Goal: Book appointment/travel/reservation

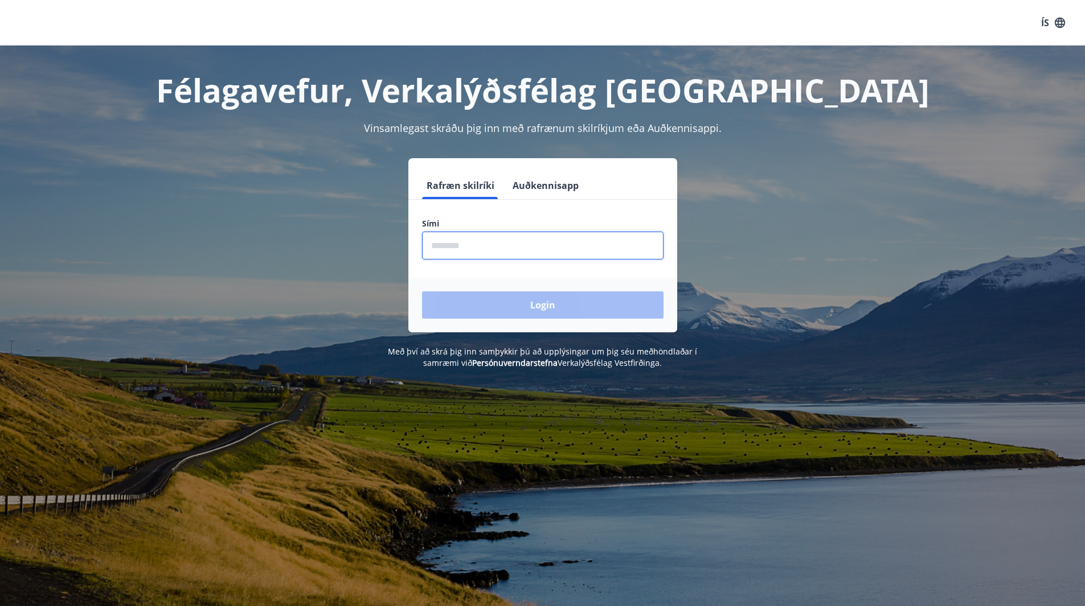
click at [445, 248] on input "phone" at bounding box center [542, 246] width 241 height 28
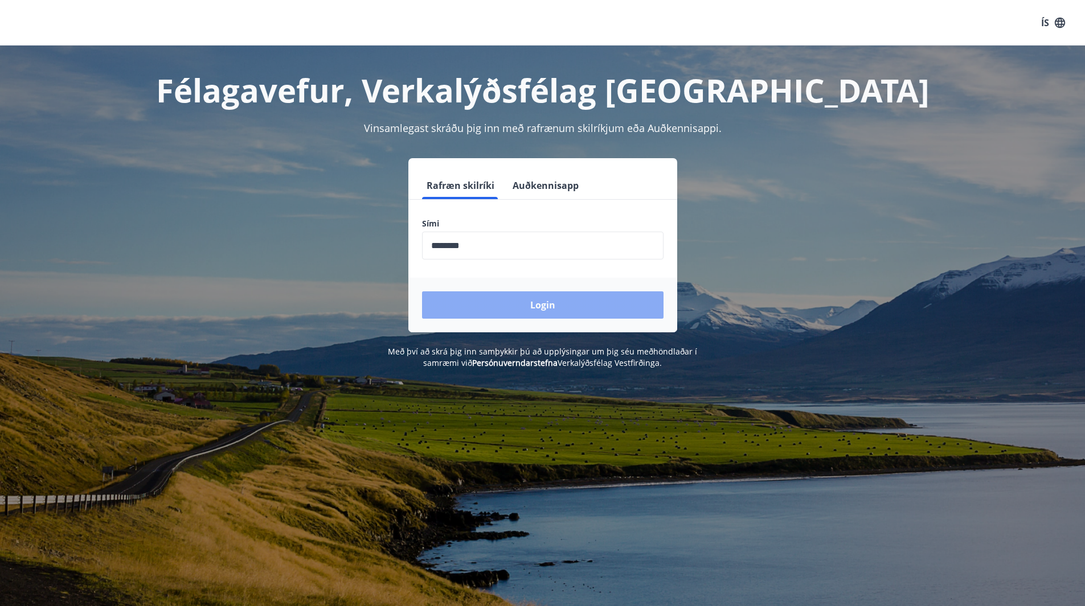
click at [547, 301] on button "Login" at bounding box center [542, 304] width 241 height 27
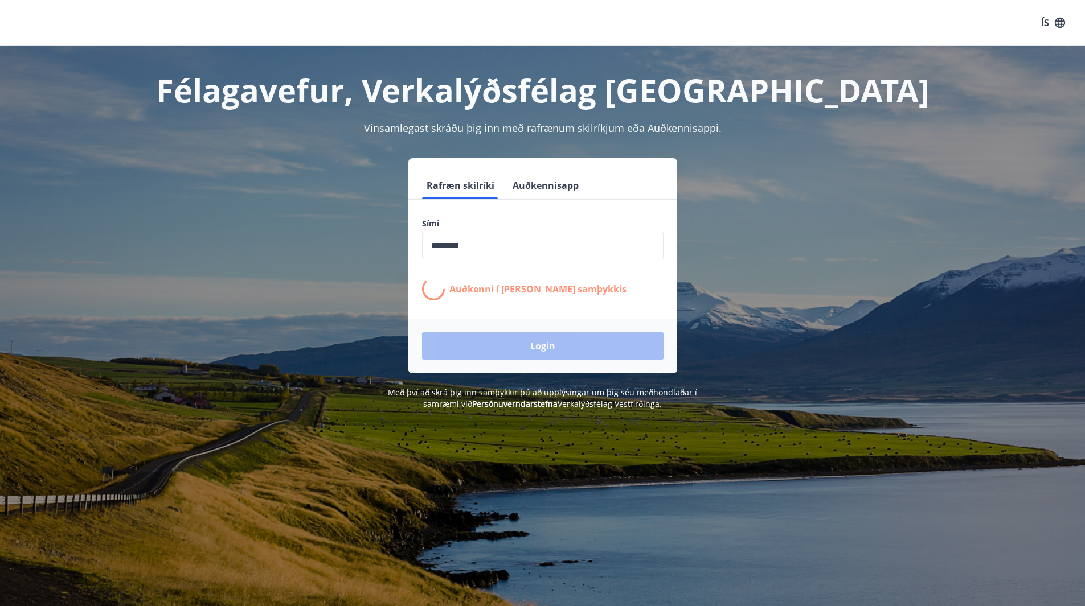
click at [486, 248] on input "phone" at bounding box center [542, 246] width 241 height 28
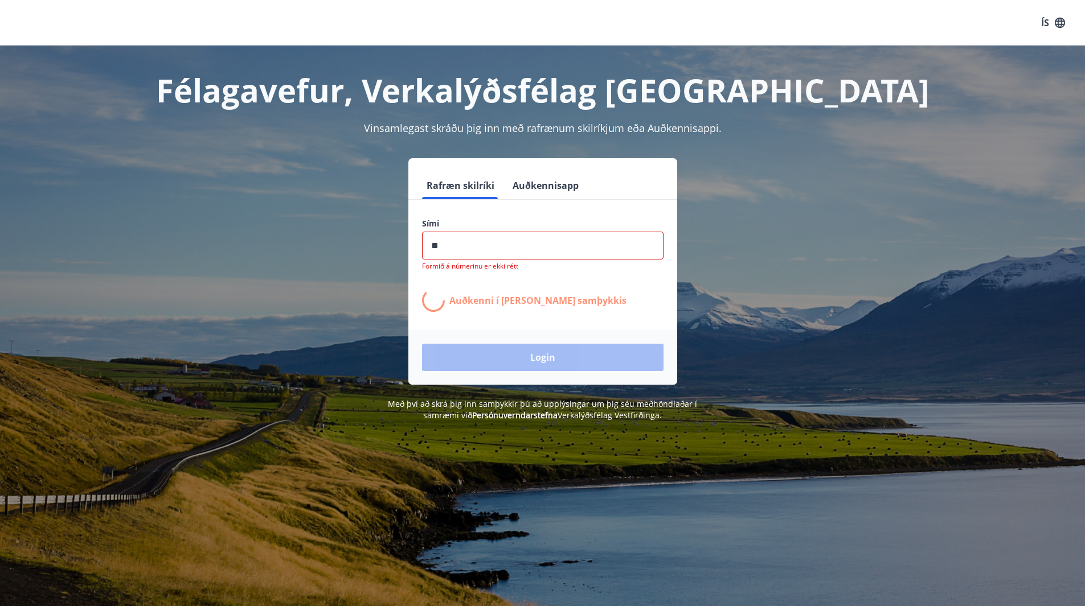
type input "*"
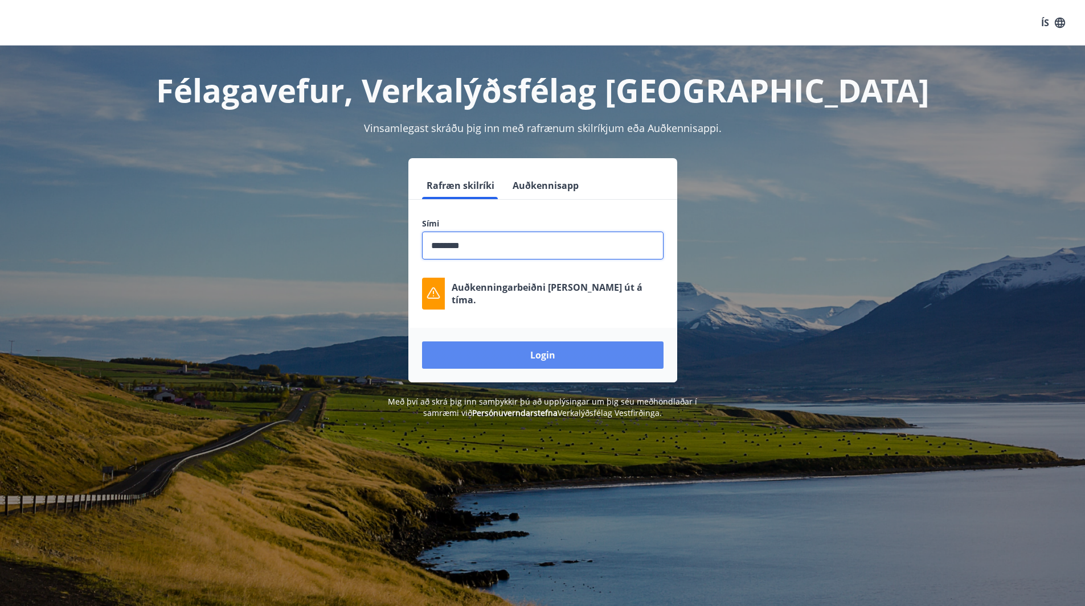
type input "********"
click at [602, 351] on button "Login" at bounding box center [542, 355] width 241 height 27
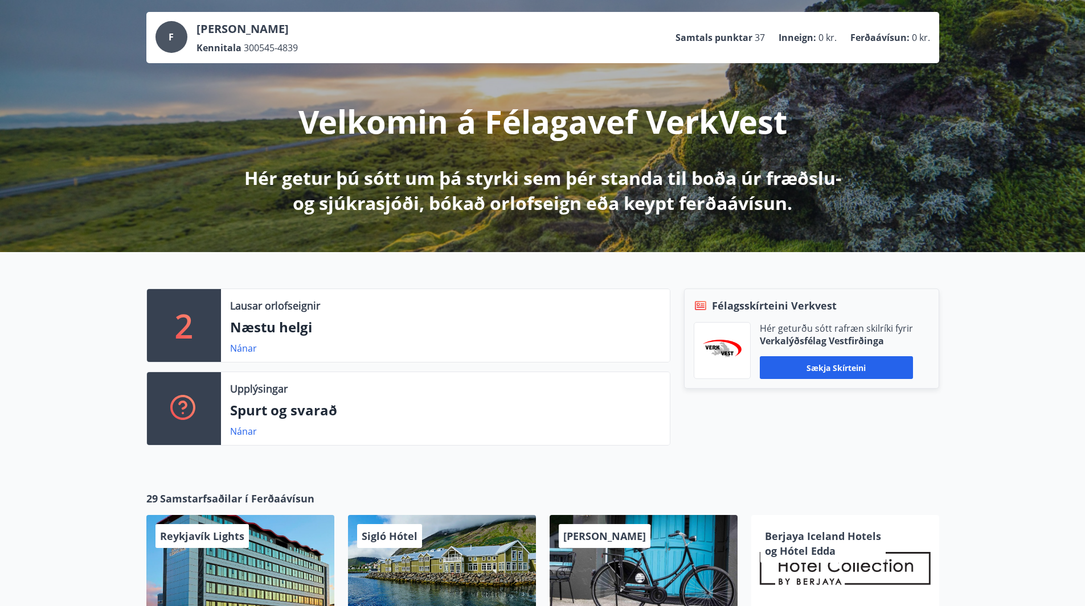
scroll to position [60, 0]
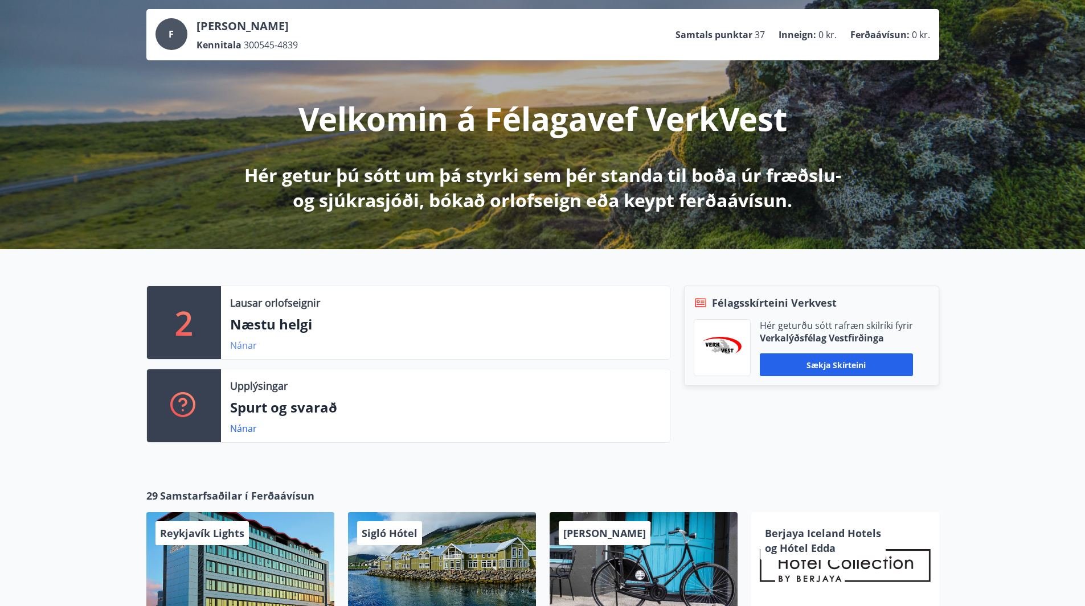
click at [242, 348] on link "Nánar" at bounding box center [243, 345] width 27 height 13
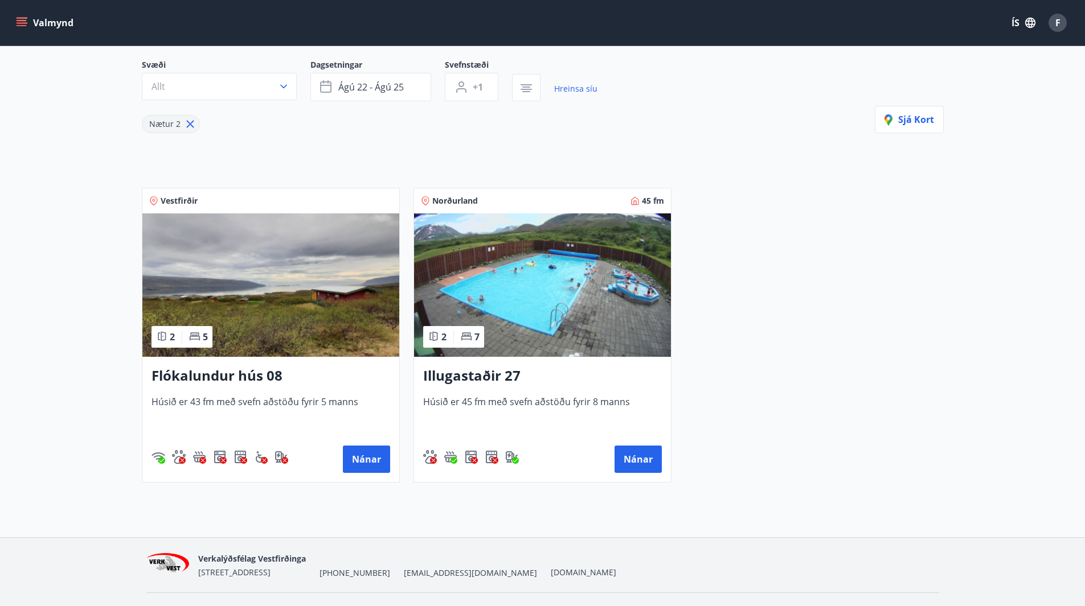
scroll to position [100, 0]
click at [494, 374] on h3 "Illugastaðir 27" at bounding box center [542, 377] width 239 height 20
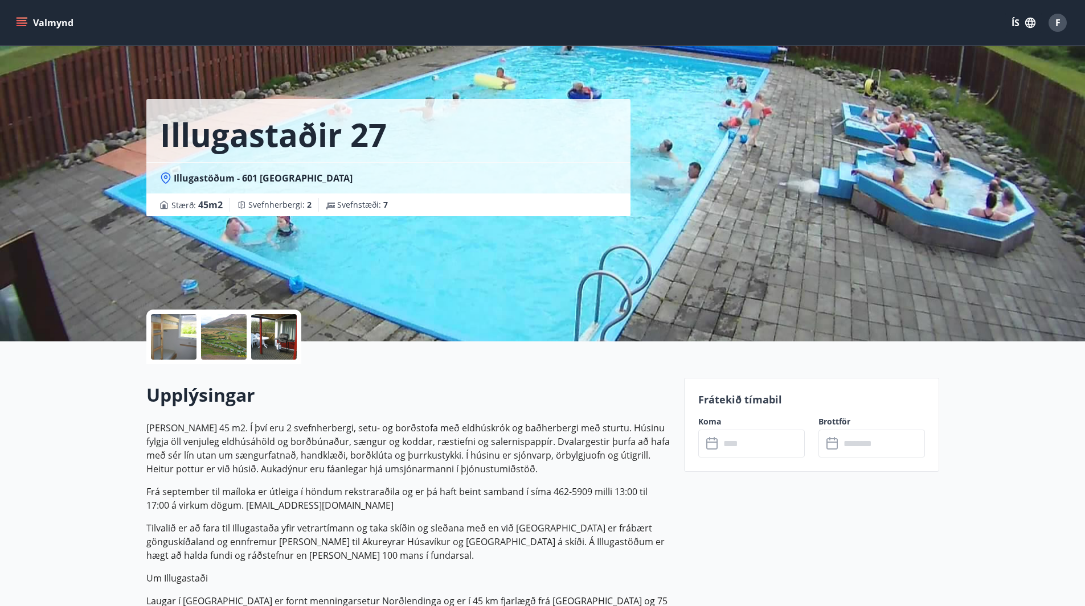
click at [27, 20] on button "Valmynd" at bounding box center [46, 23] width 64 height 20
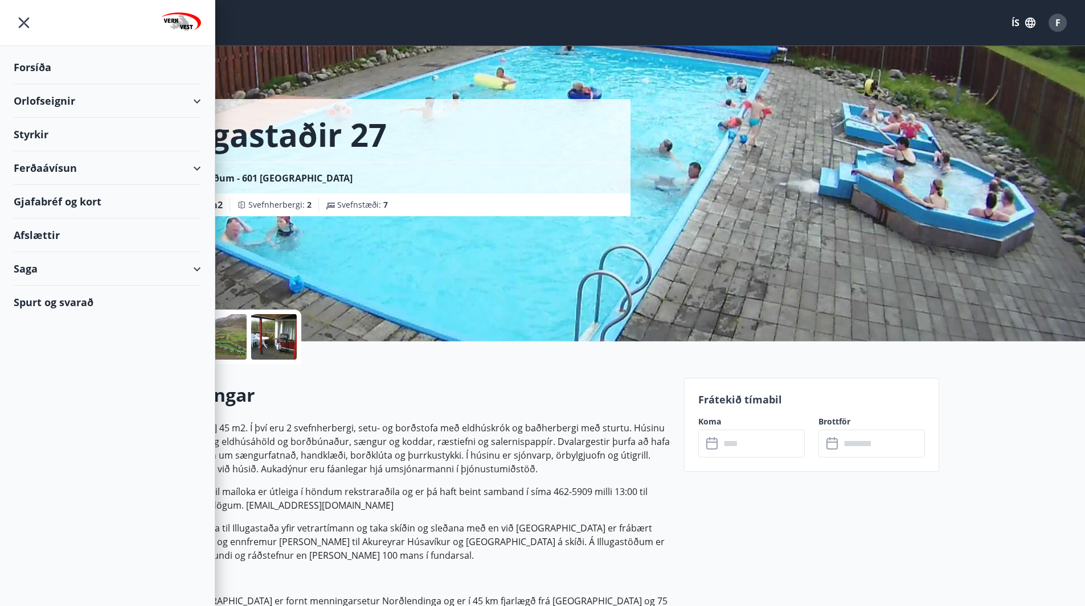
click at [194, 104] on div "Orlofseignir" at bounding box center [107, 101] width 187 height 34
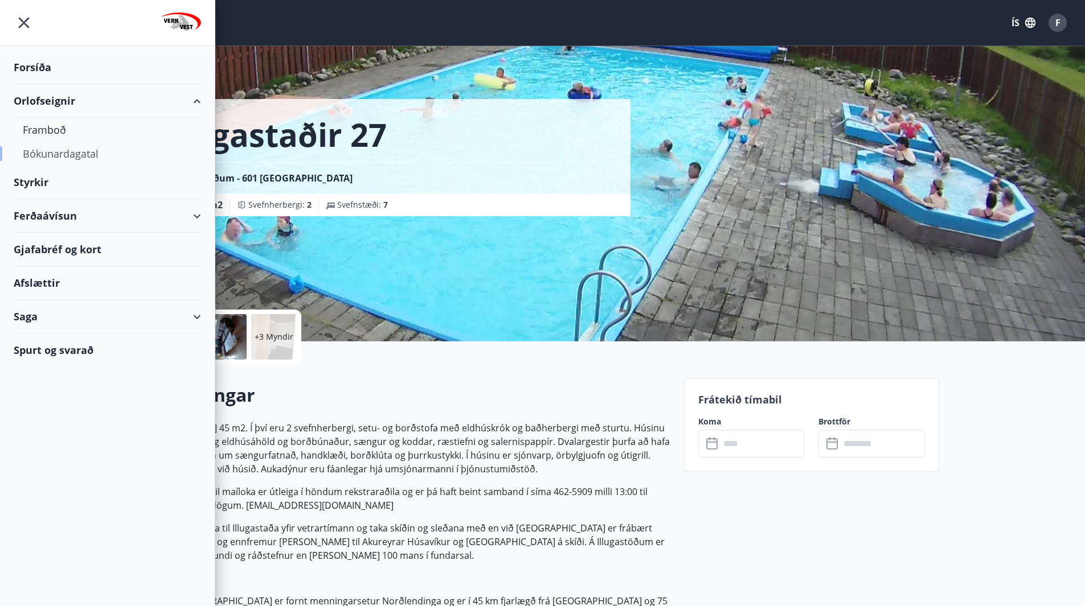
click at [76, 151] on div "Bókunardagatal" at bounding box center [107, 154] width 169 height 24
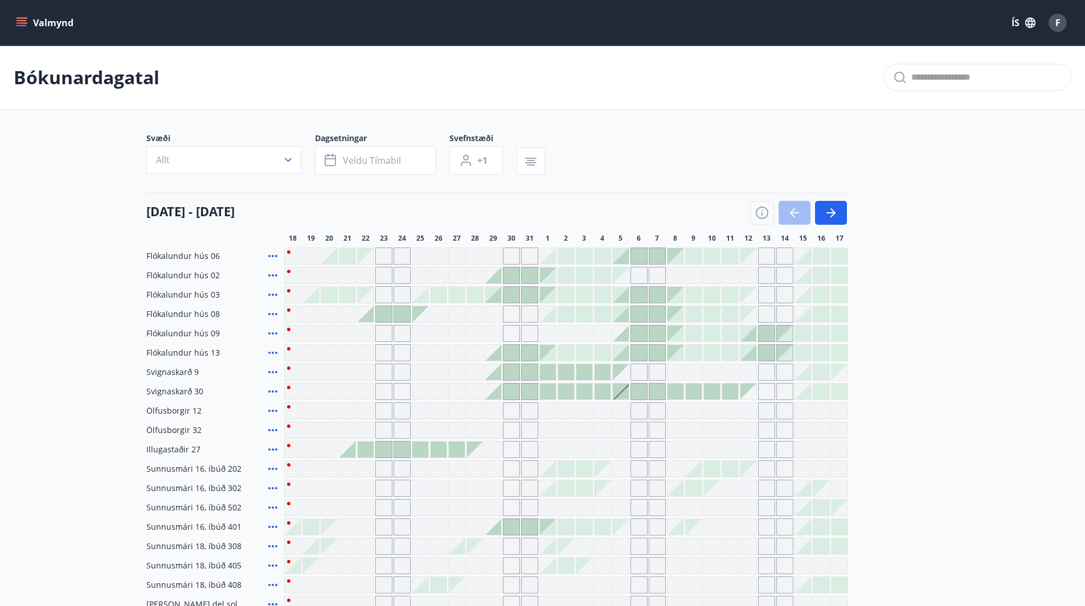
click at [872, 381] on div "Flókalundur hús 06 Flókalundur hús 02 Flókalundur hús 03 Flókalundur hús 08 Fló…" at bounding box center [542, 440] width 792 height 385
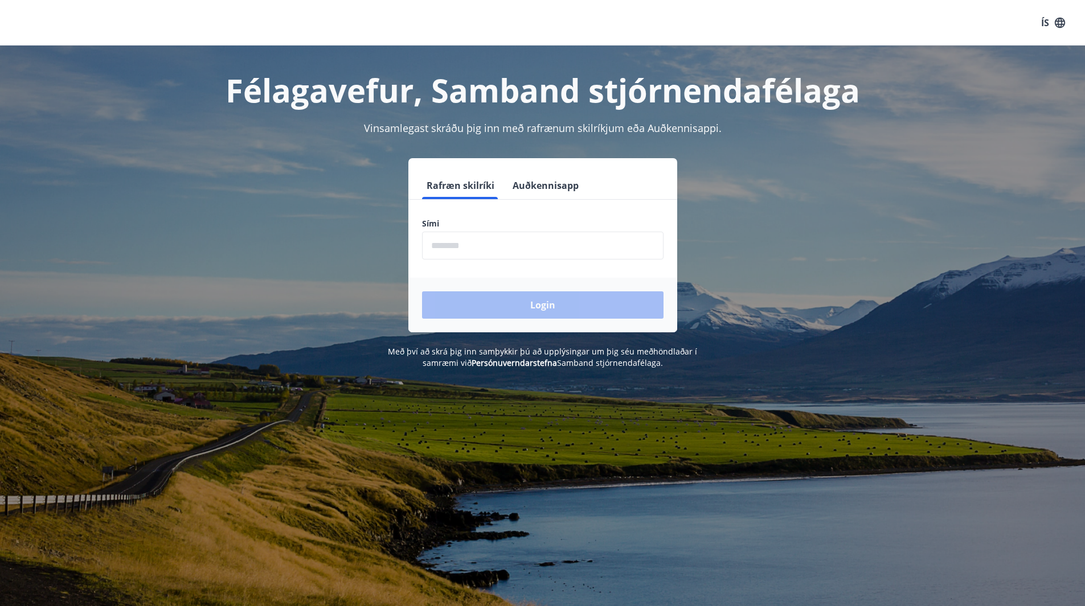
click at [486, 249] on input "phone" at bounding box center [542, 246] width 241 height 28
type input "********"
click at [483, 297] on button "Login" at bounding box center [542, 304] width 241 height 27
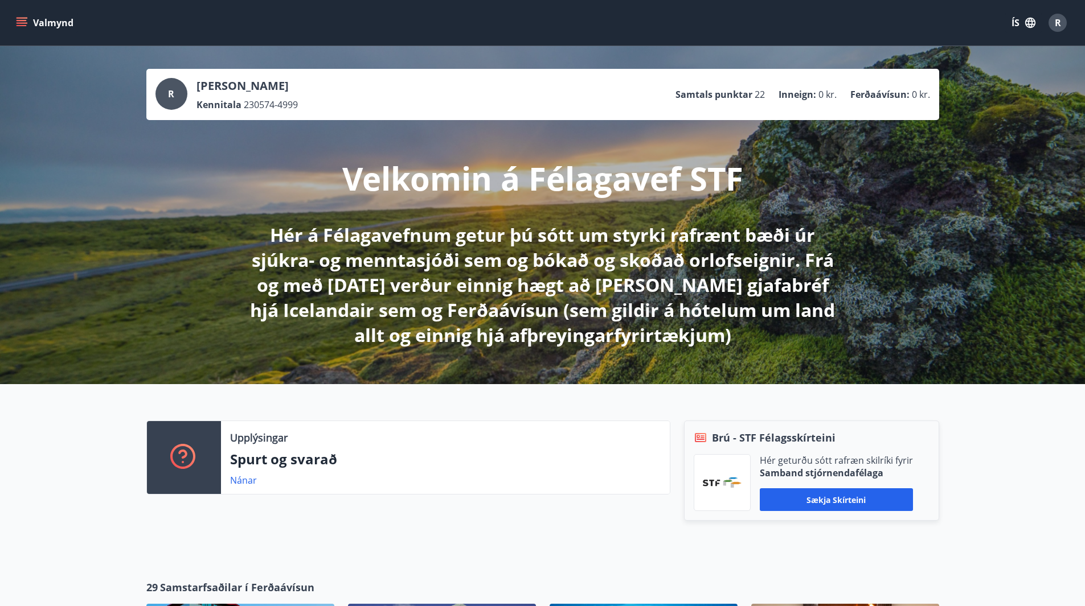
click at [27, 19] on icon "menu" at bounding box center [21, 22] width 11 height 11
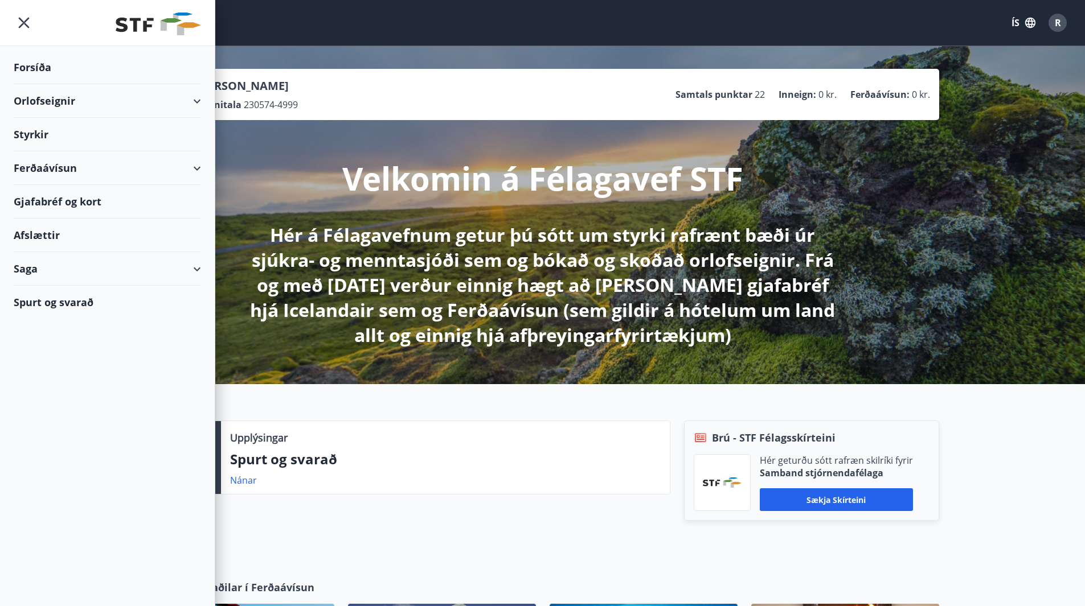
click at [199, 95] on div "Orlofseignir" at bounding box center [107, 101] width 187 height 34
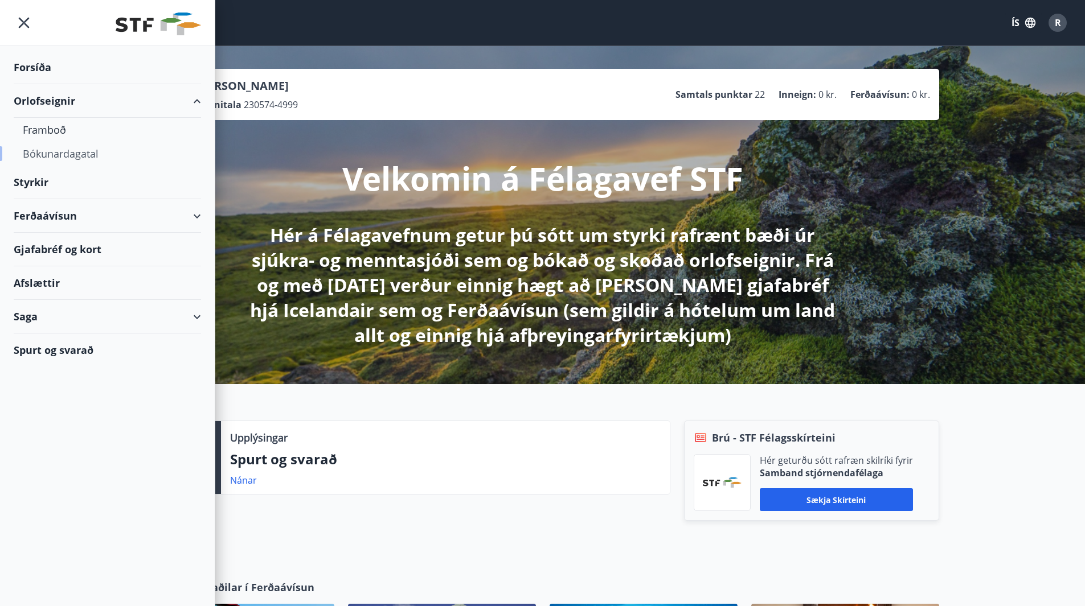
click at [76, 157] on div "Bókunardagatal" at bounding box center [107, 154] width 169 height 24
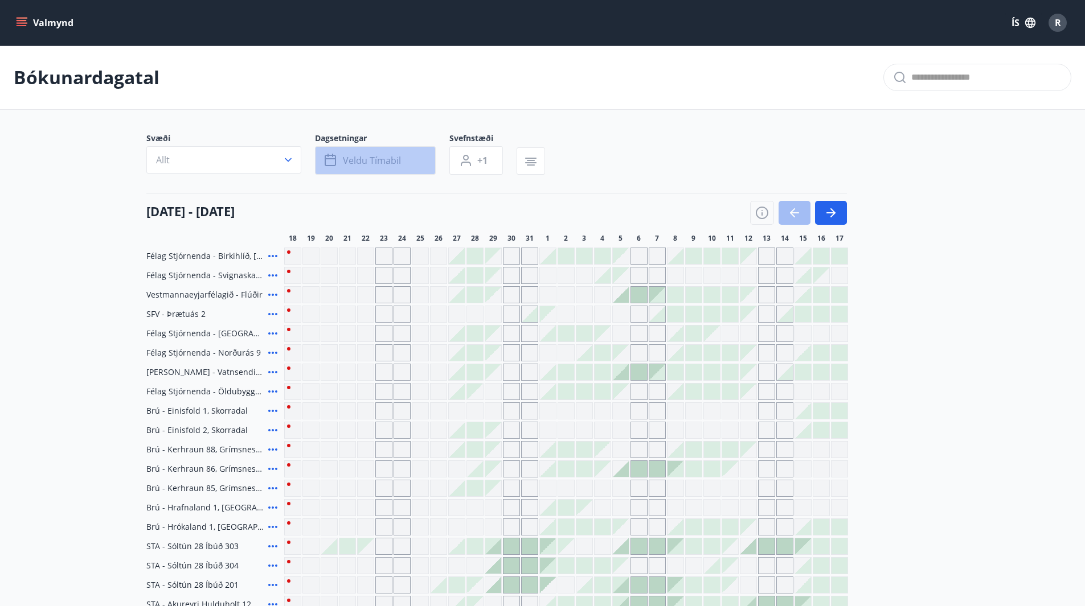
click at [365, 163] on span "Veldu tímabil" at bounding box center [372, 160] width 58 height 13
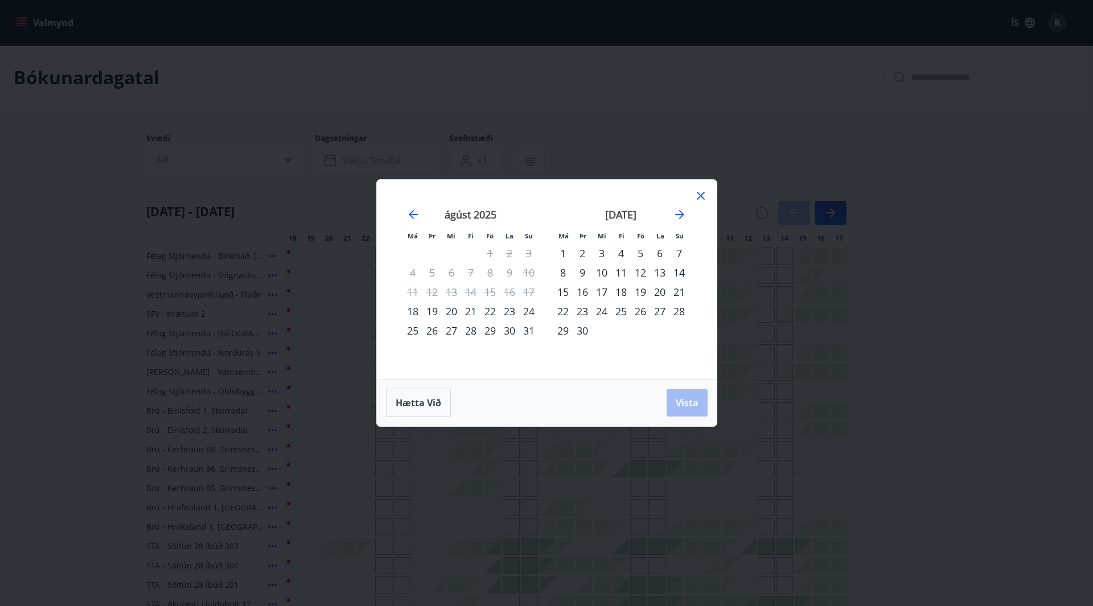
click at [492, 313] on div "22" at bounding box center [489, 311] width 19 height 19
click at [415, 324] on div "25" at bounding box center [412, 330] width 19 height 19
click at [682, 405] on span "Vista" at bounding box center [687, 403] width 23 height 13
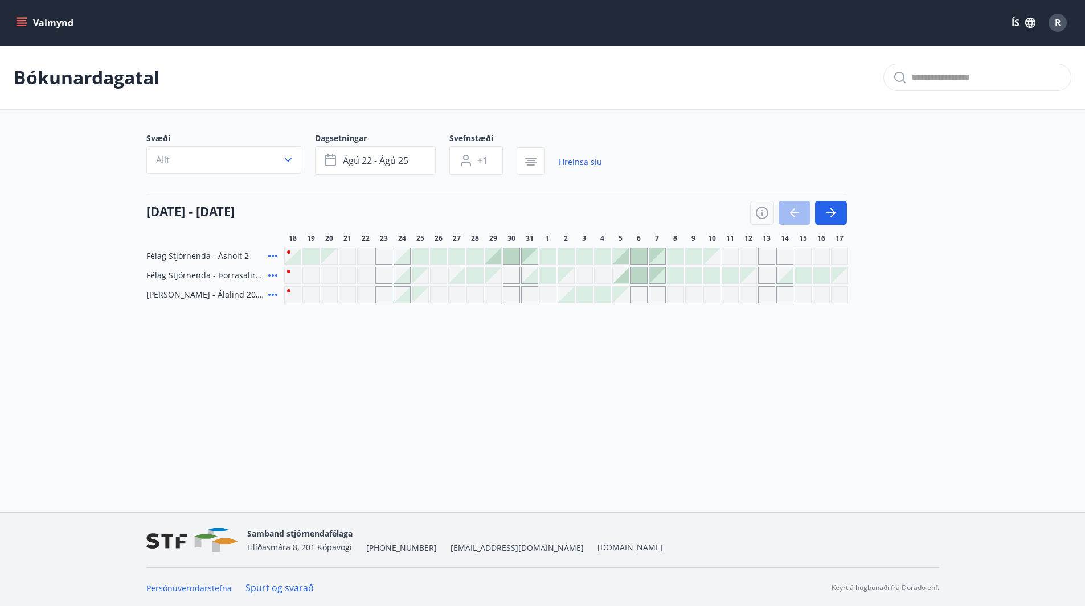
click at [944, 271] on div "Svæði Allt Dagsetningar ágú 22 - ágú 25 Svefnstæði +1 Hreinsa síu 18 ágúst - 17…" at bounding box center [543, 218] width 820 height 171
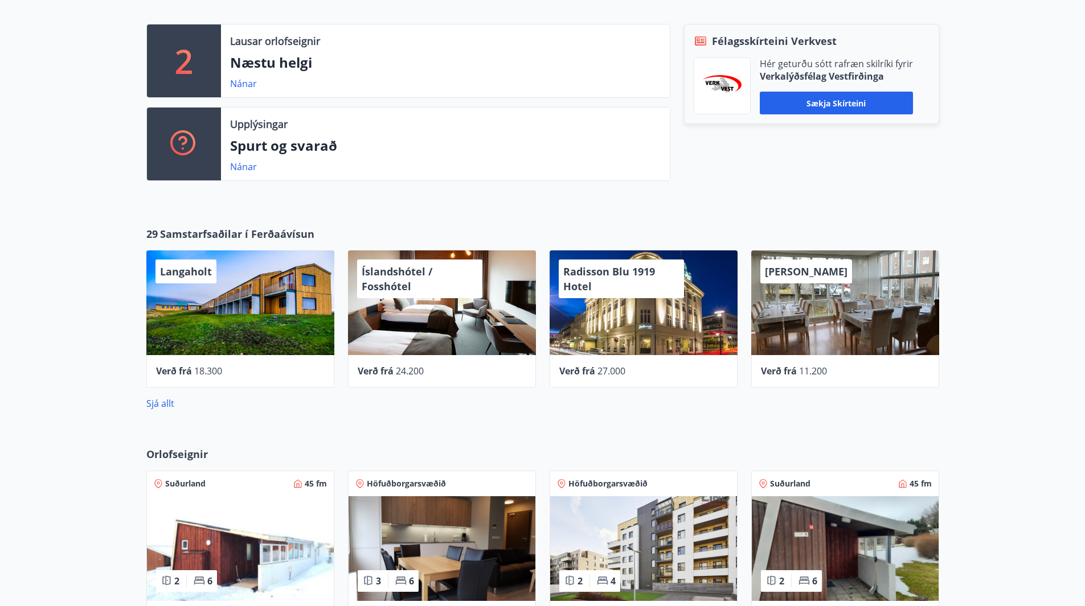
scroll to position [321, 0]
